Goal: Navigation & Orientation: Find specific page/section

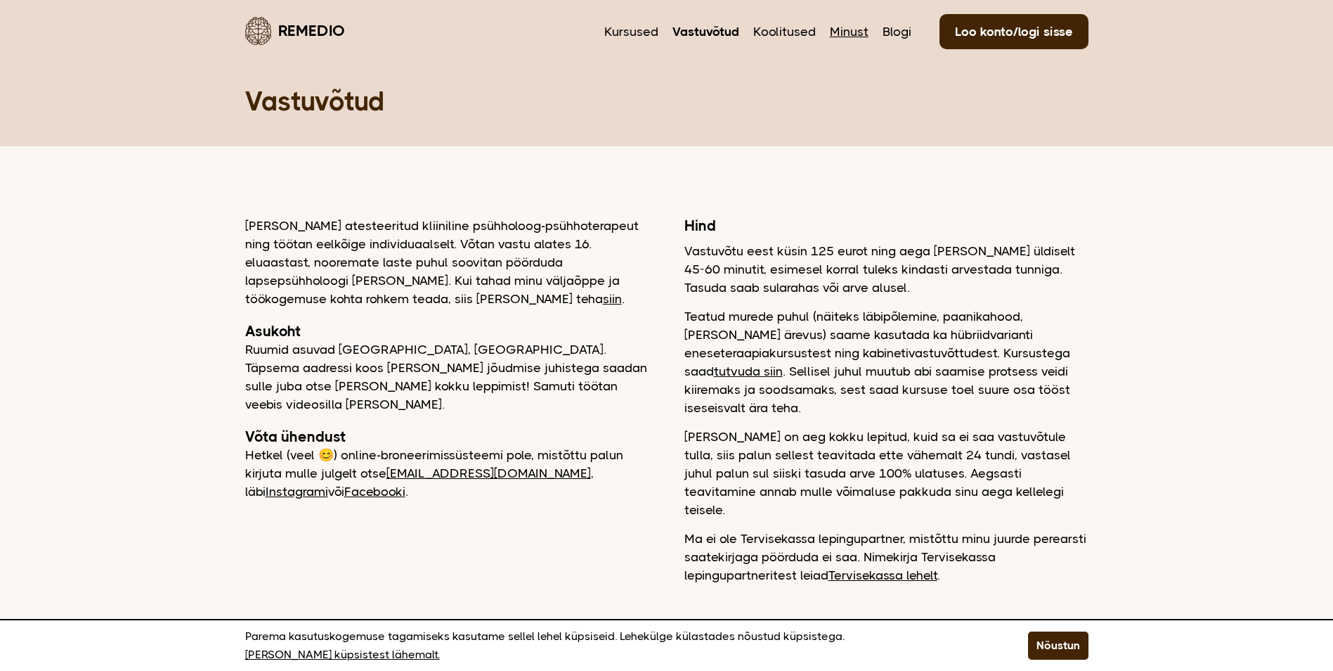
click at [851, 32] on link "Minust" at bounding box center [849, 31] width 39 height 18
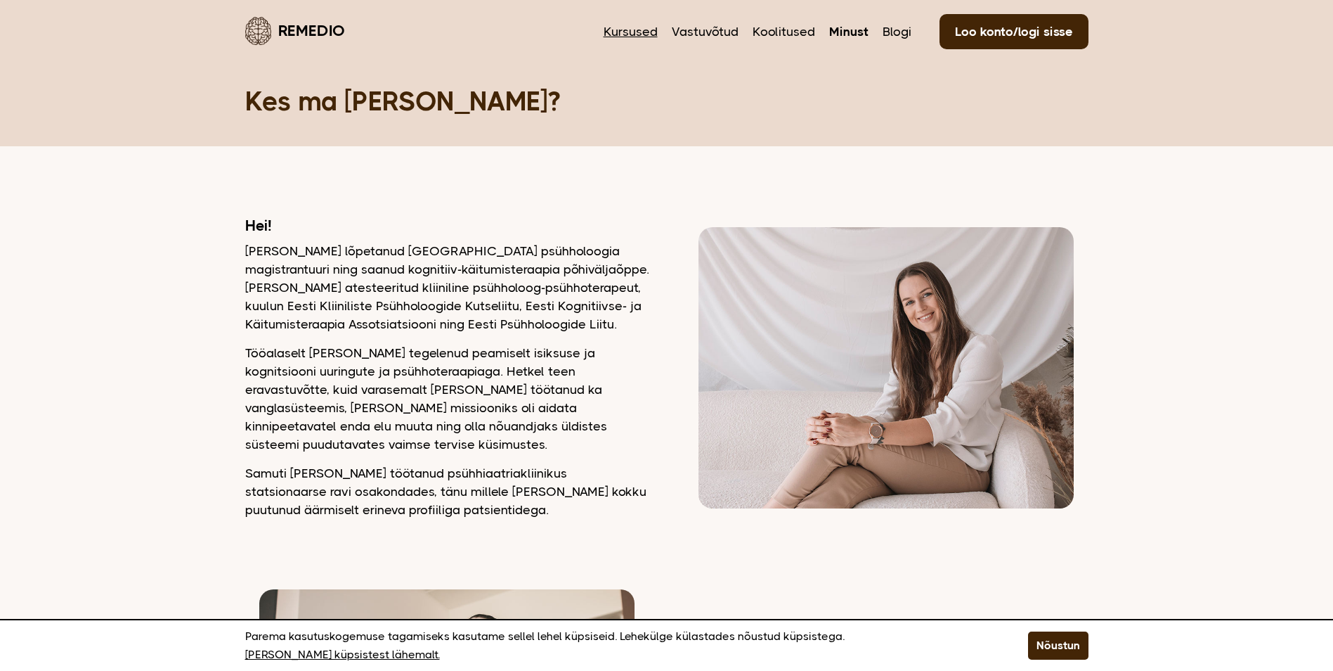
drag, startPoint x: 629, startPoint y: 30, endPoint x: 628, endPoint y: 37, distance: 7.2
click at [629, 30] on link "Kursused" at bounding box center [631, 31] width 54 height 18
